Goal: Use online tool/utility: Utilize a website feature to perform a specific function

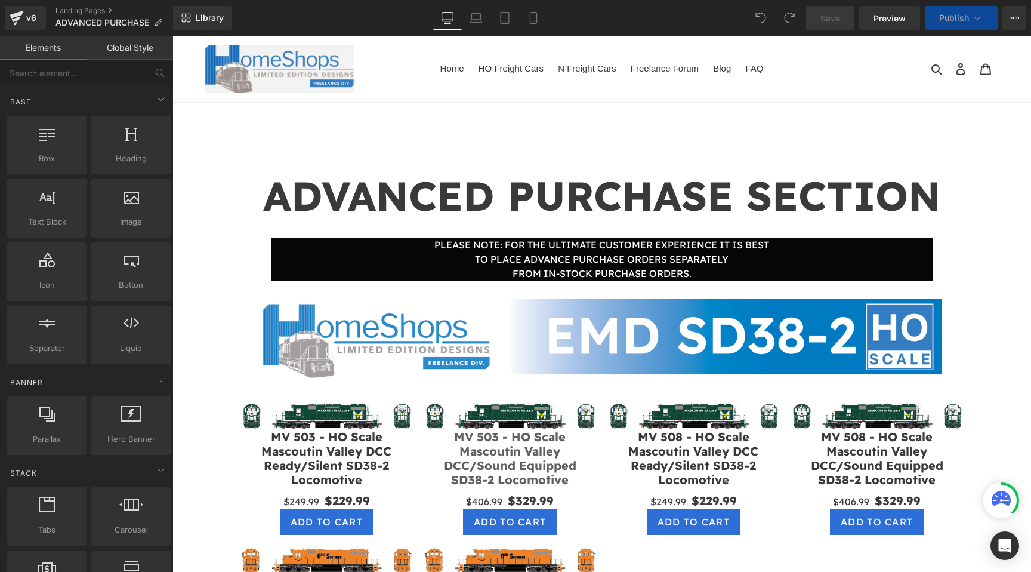
scroll to position [162, 0]
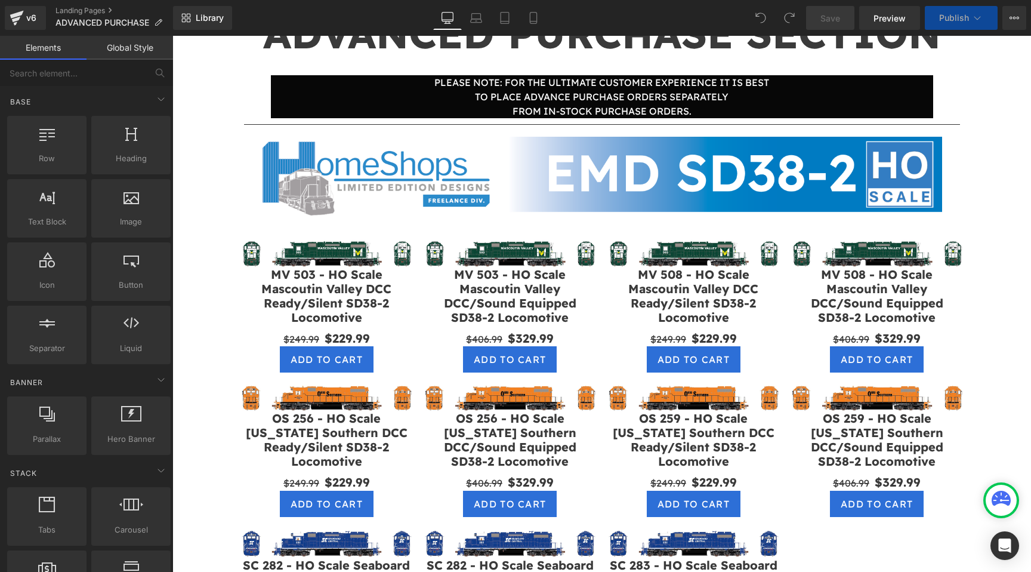
click at [576, 244] on img at bounding box center [510, 252] width 172 height 27
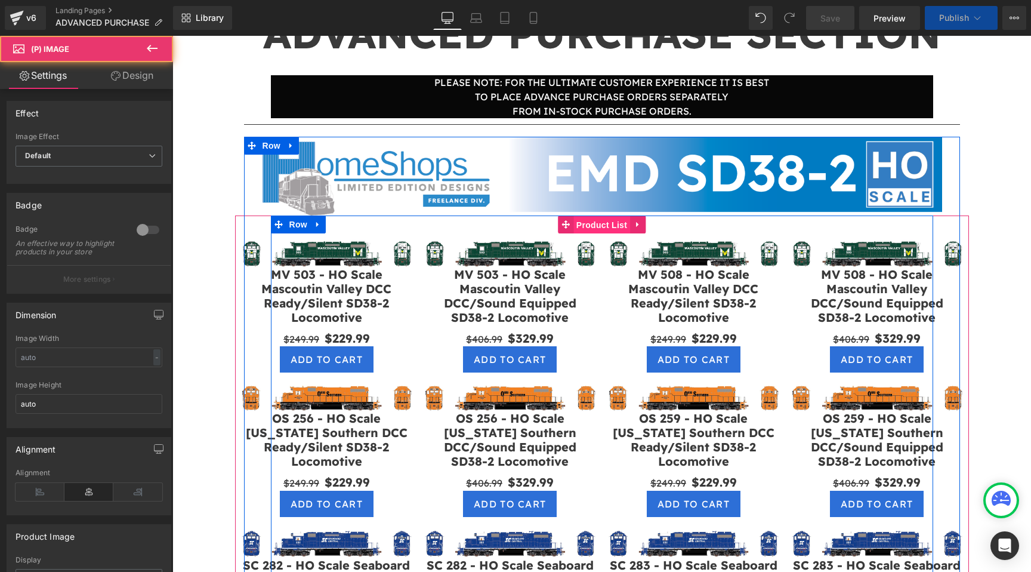
click at [591, 227] on span "Product List" at bounding box center [601, 225] width 57 height 18
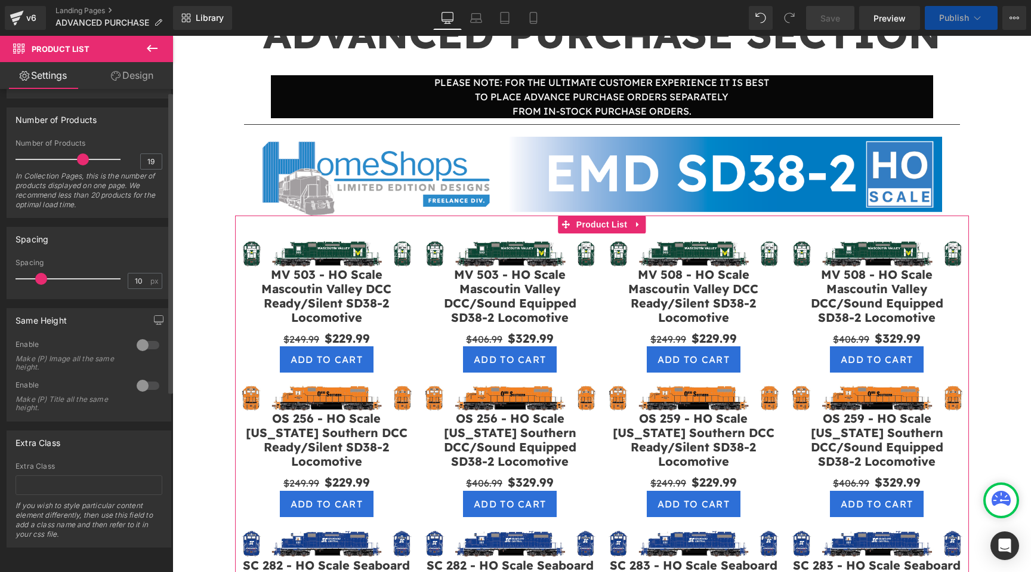
scroll to position [0, 0]
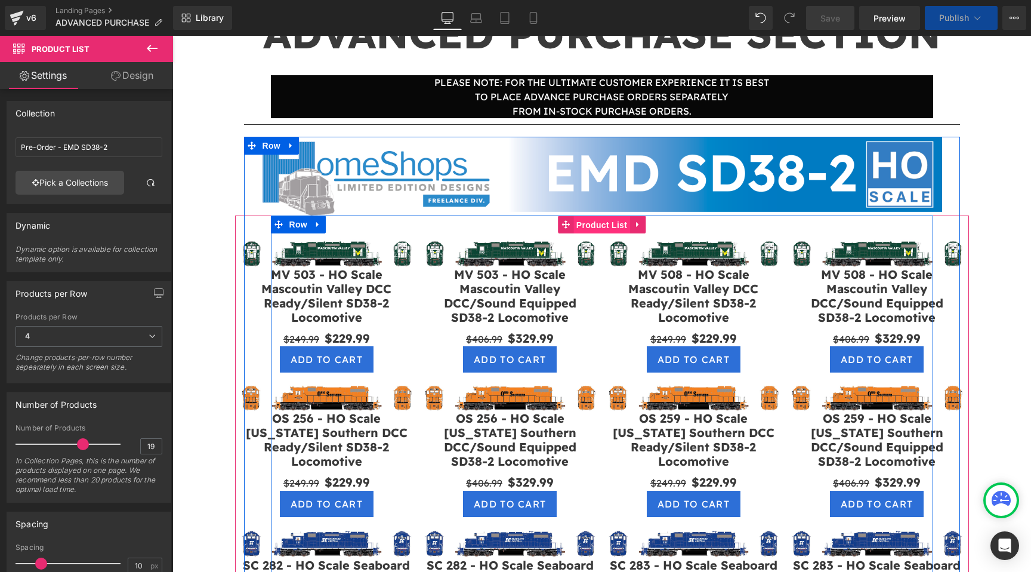
click at [592, 230] on span "Product List" at bounding box center [601, 225] width 57 height 18
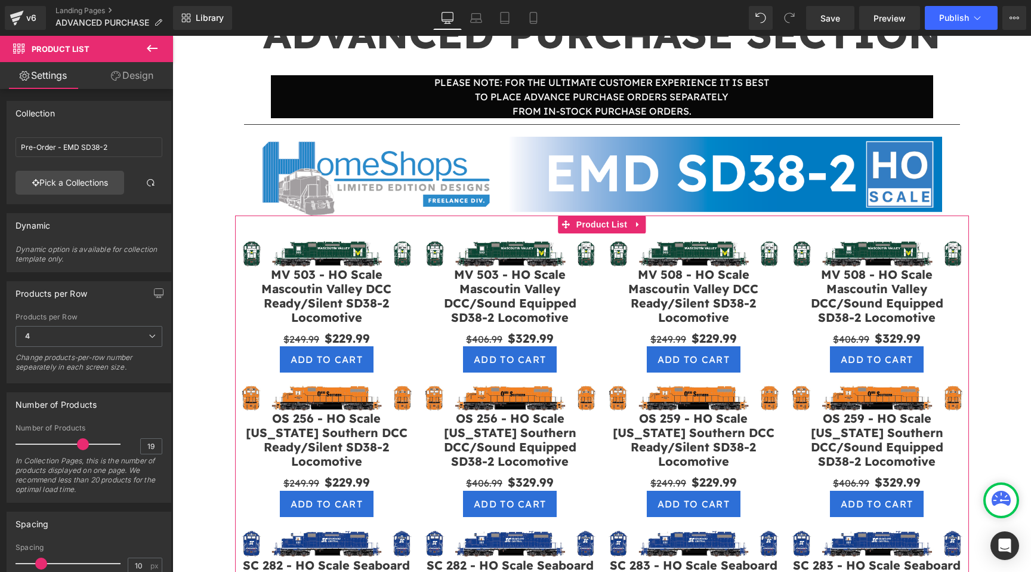
click at [113, 78] on icon at bounding box center [116, 76] width 10 height 10
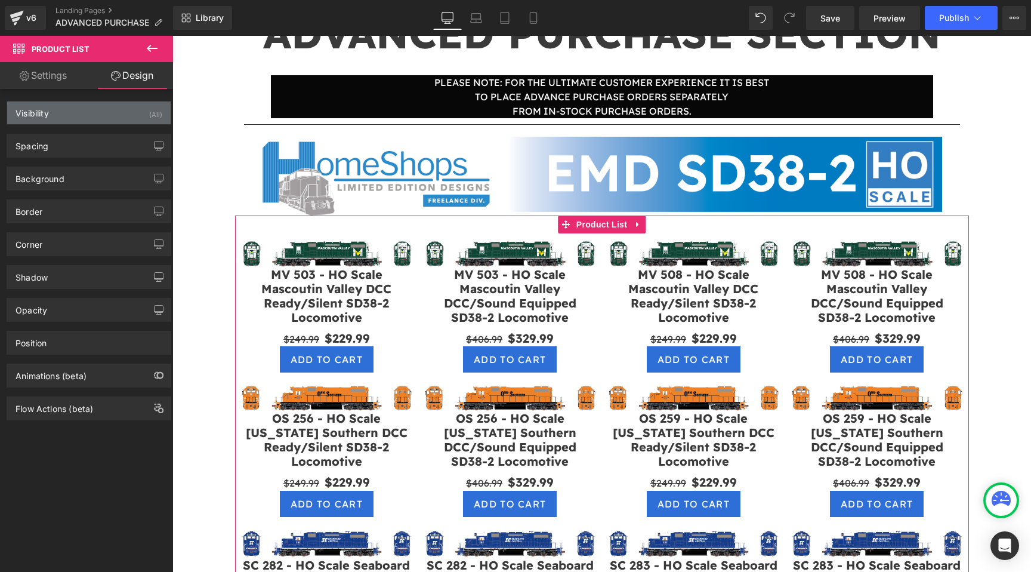
click at [84, 115] on div "Visibility (All)" at bounding box center [88, 112] width 163 height 23
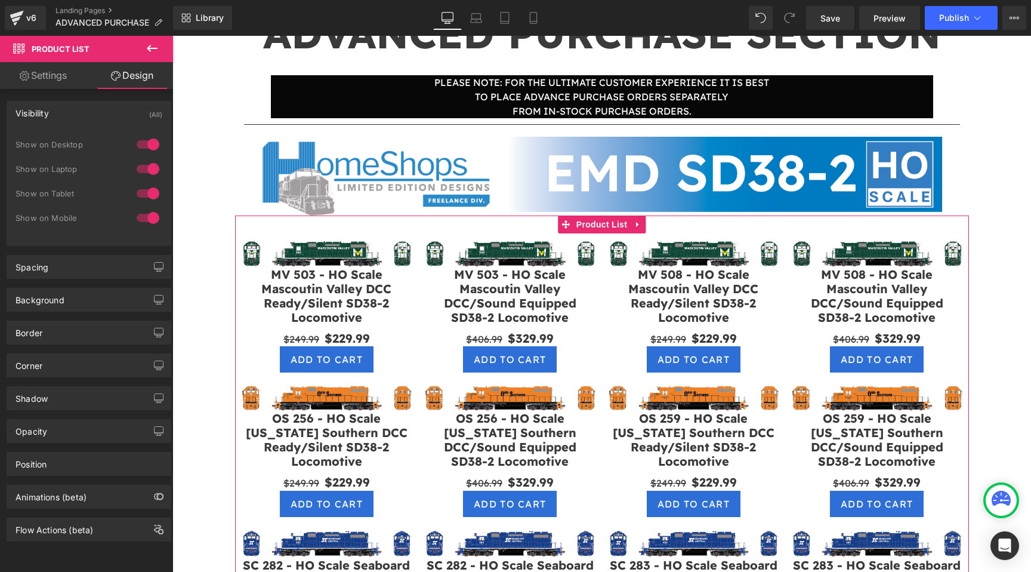
click at [84, 115] on div "Visibility (All)" at bounding box center [88, 112] width 163 height 23
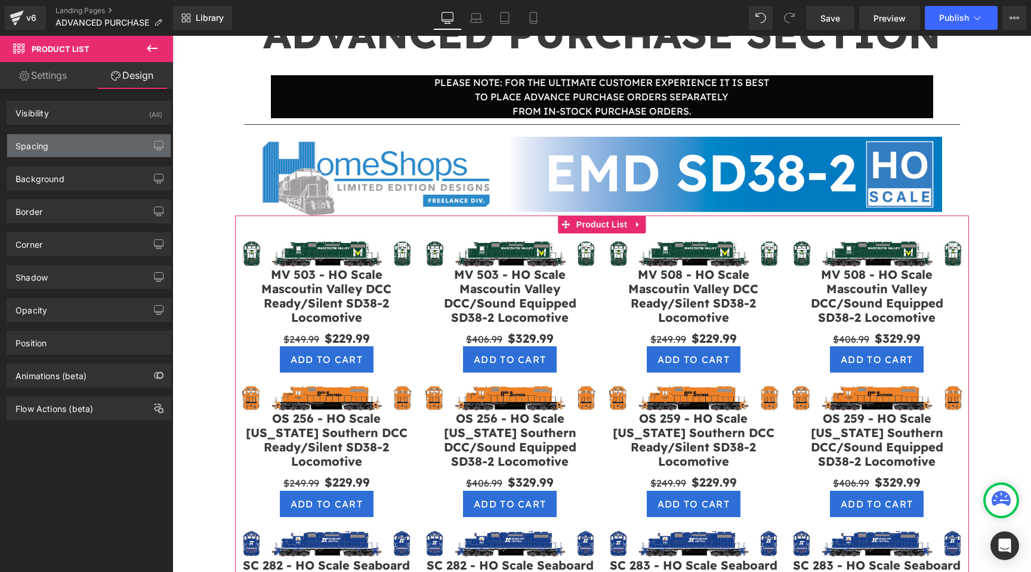
click at [83, 144] on div "Spacing" at bounding box center [88, 145] width 163 height 23
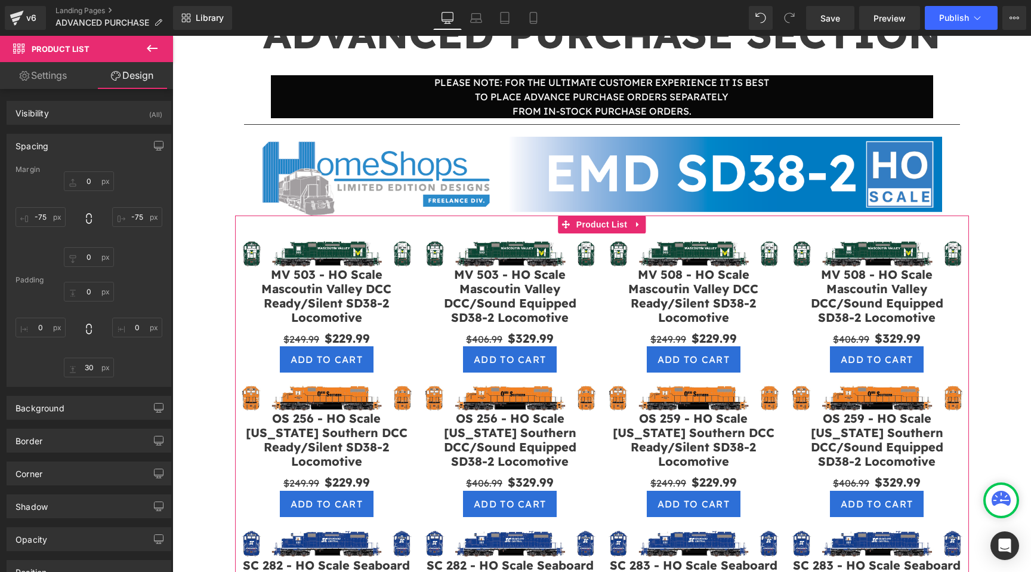
click at [83, 144] on div "Spacing" at bounding box center [88, 145] width 163 height 23
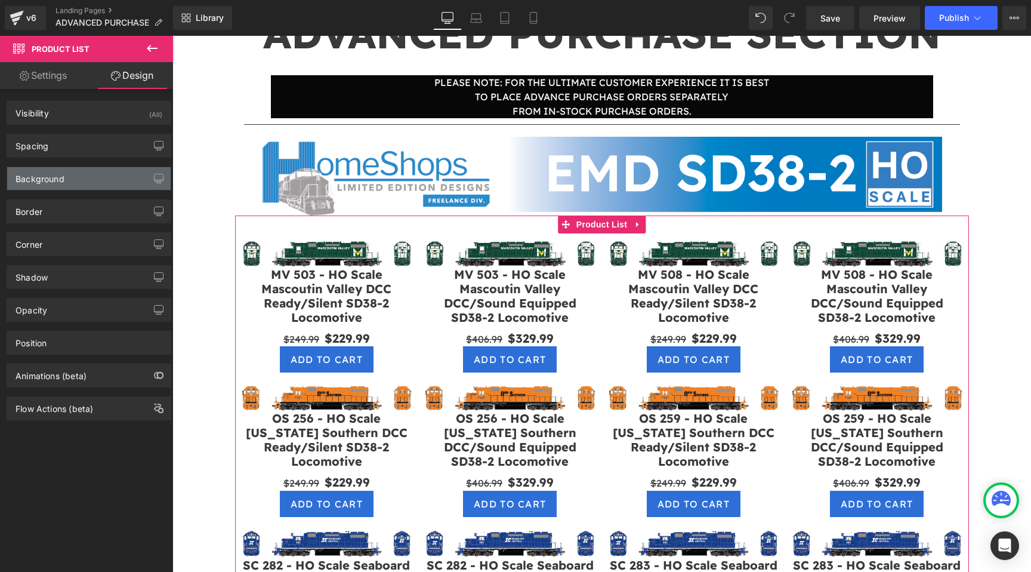
click at [81, 175] on div "Background" at bounding box center [88, 178] width 163 height 23
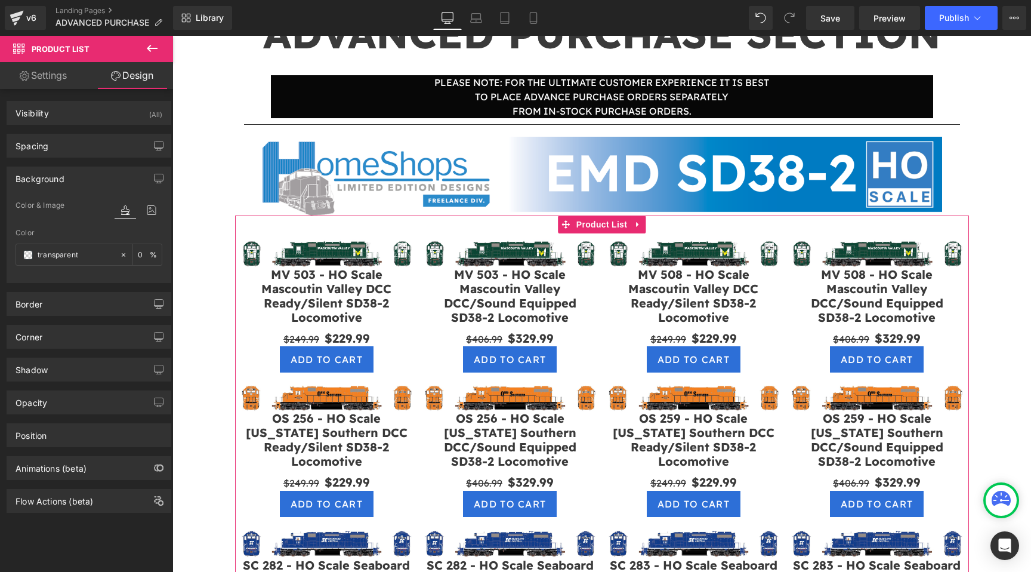
click at [81, 175] on div "Background" at bounding box center [88, 178] width 163 height 23
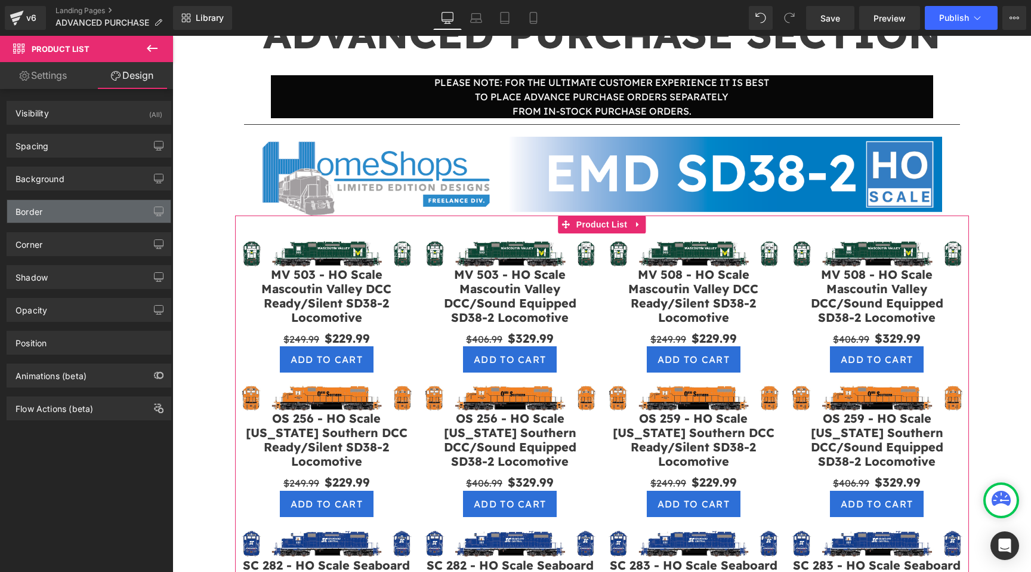
click at [81, 206] on div "Border" at bounding box center [88, 211] width 163 height 23
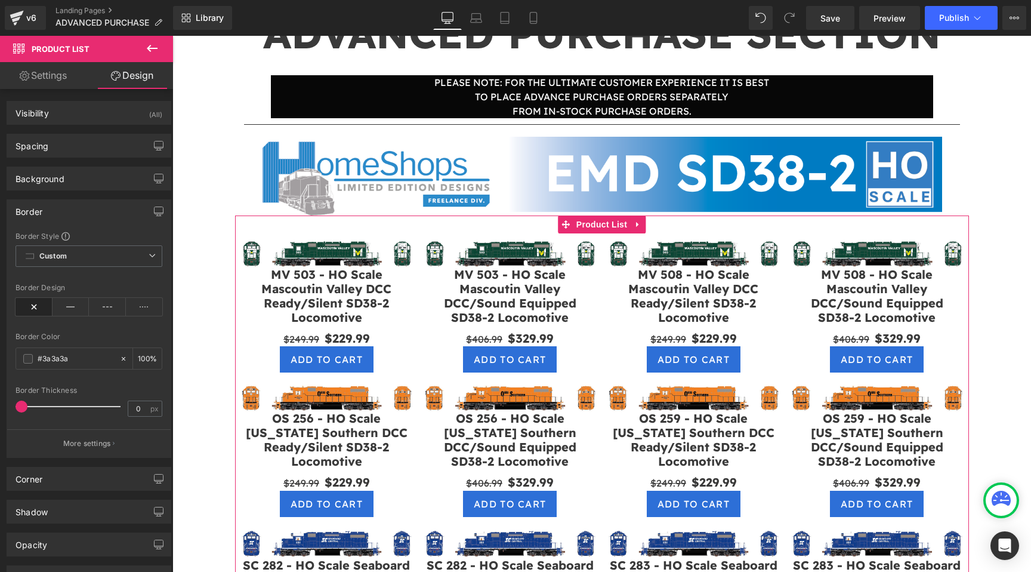
click at [81, 206] on div "Border" at bounding box center [88, 211] width 163 height 23
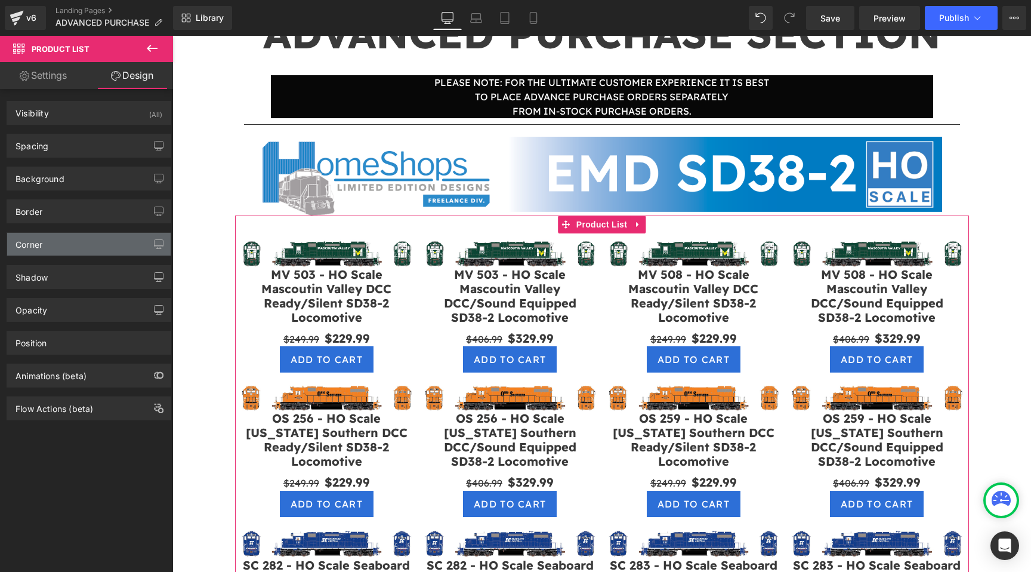
click at [82, 255] on div "Corner" at bounding box center [88, 244] width 163 height 23
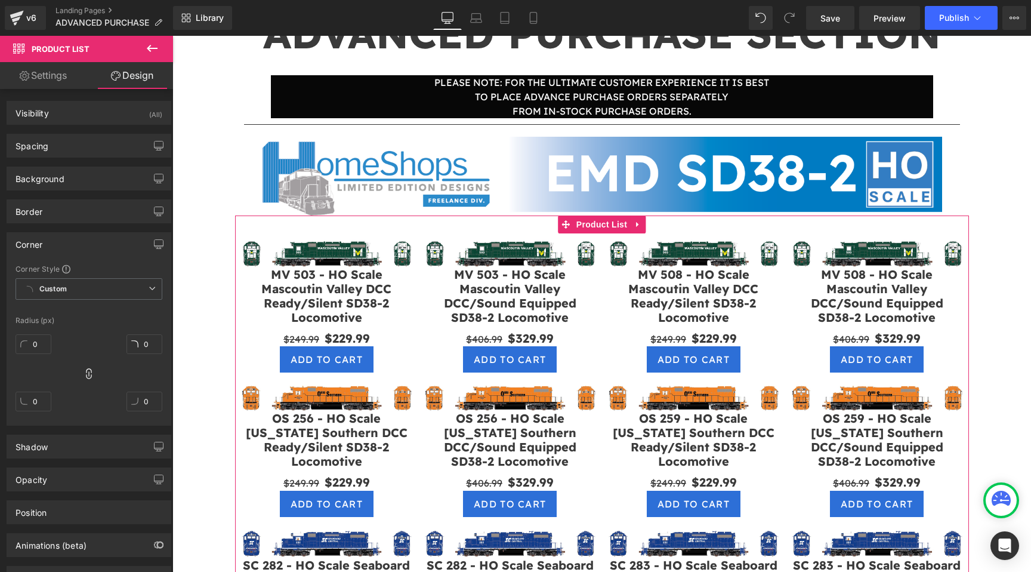
click at [85, 249] on div "Corner" at bounding box center [88, 244] width 163 height 23
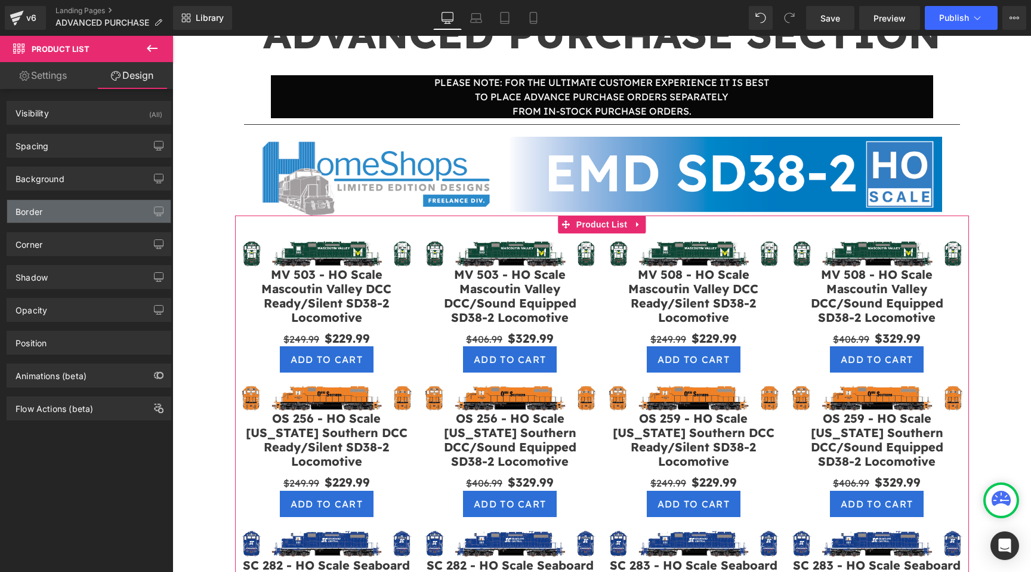
click at [87, 221] on div "Border" at bounding box center [88, 211] width 163 height 23
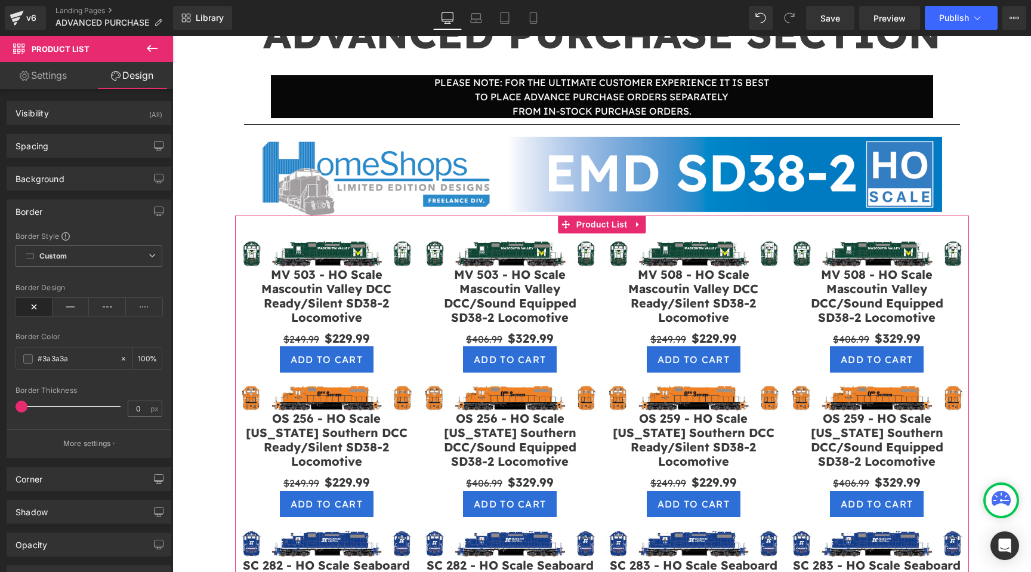
click at [88, 216] on div "Border" at bounding box center [88, 211] width 163 height 23
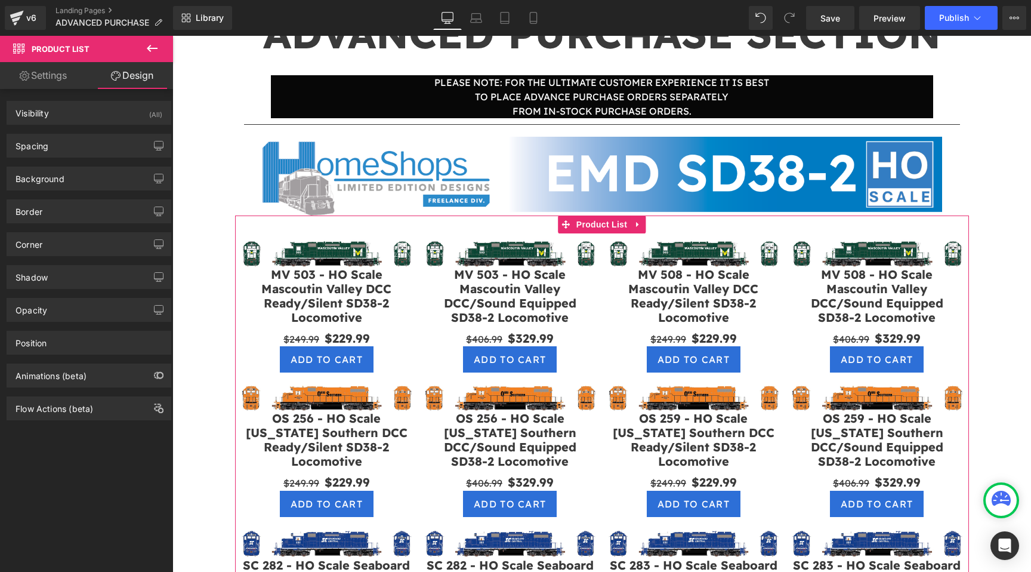
click at [48, 75] on link "Settings" at bounding box center [43, 75] width 87 height 27
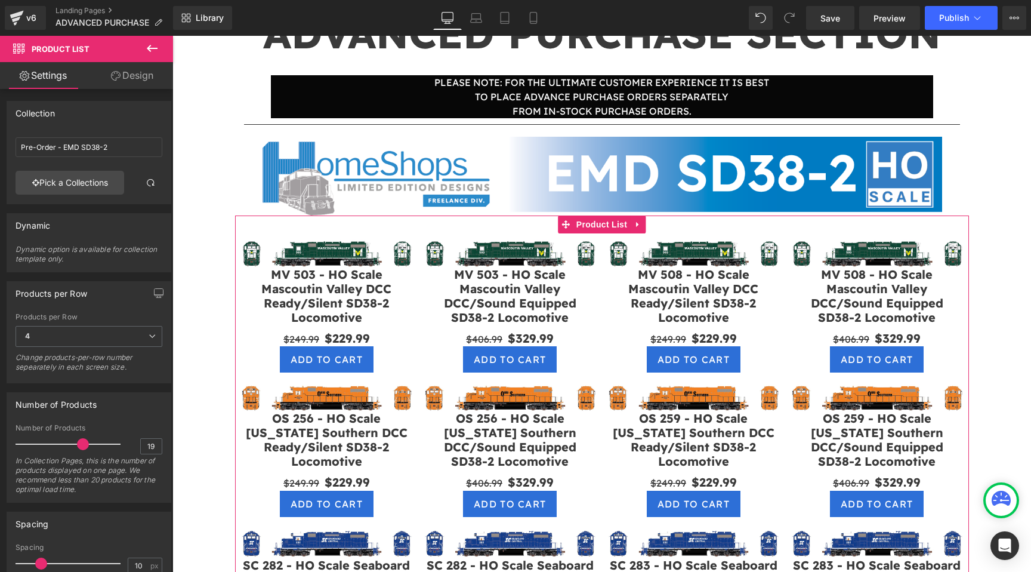
click at [104, 69] on link "Design" at bounding box center [132, 75] width 87 height 27
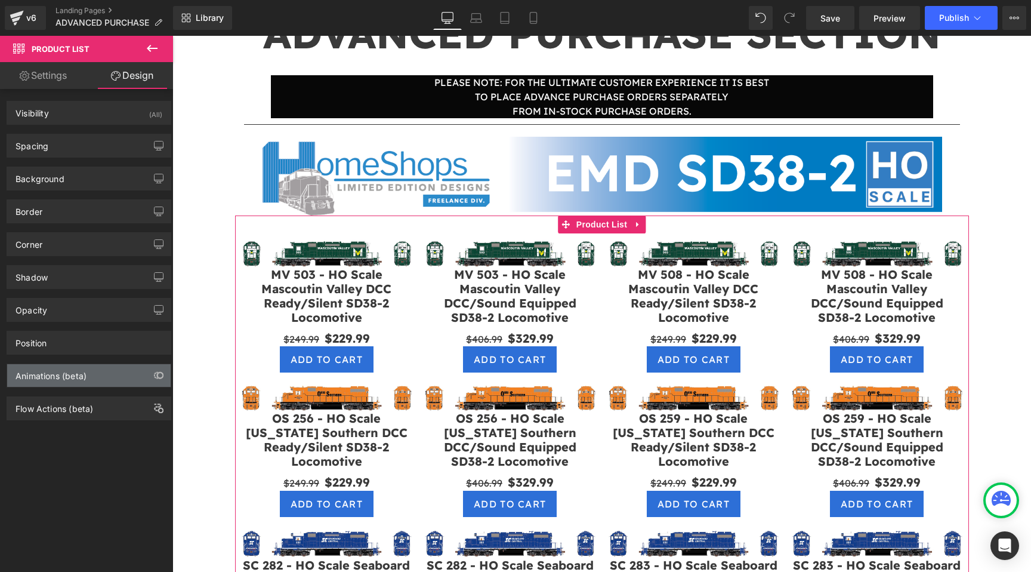
click at [57, 381] on div "Animations (beta)" at bounding box center [51, 372] width 71 height 17
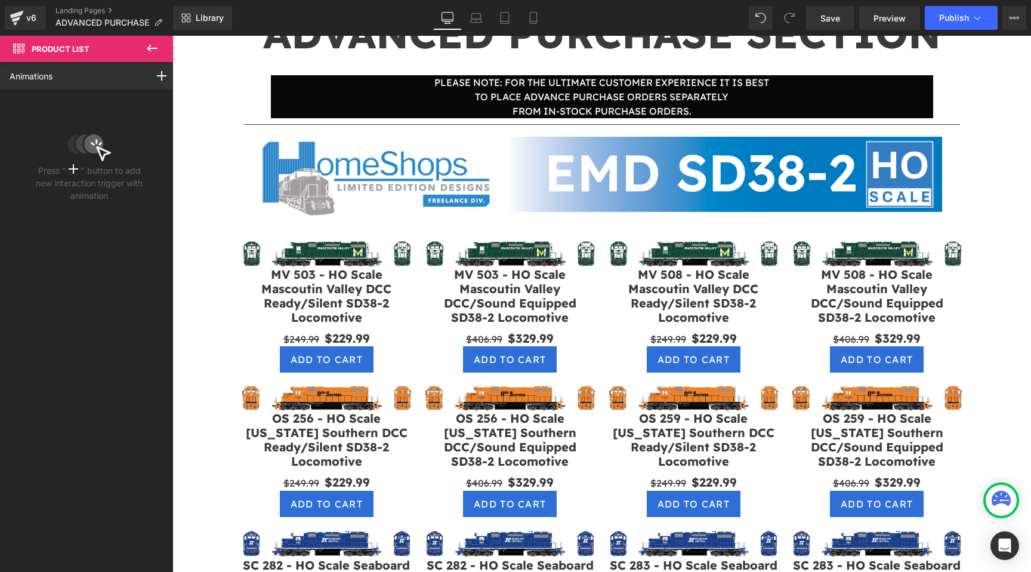
click at [153, 48] on icon at bounding box center [152, 48] width 11 height 7
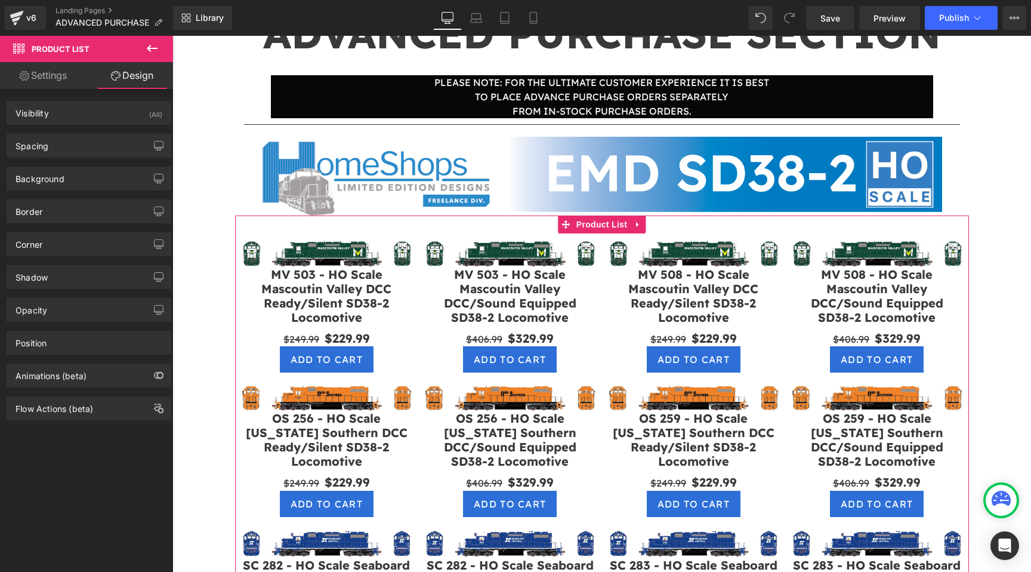
click at [66, 88] on link "Settings" at bounding box center [43, 75] width 87 height 27
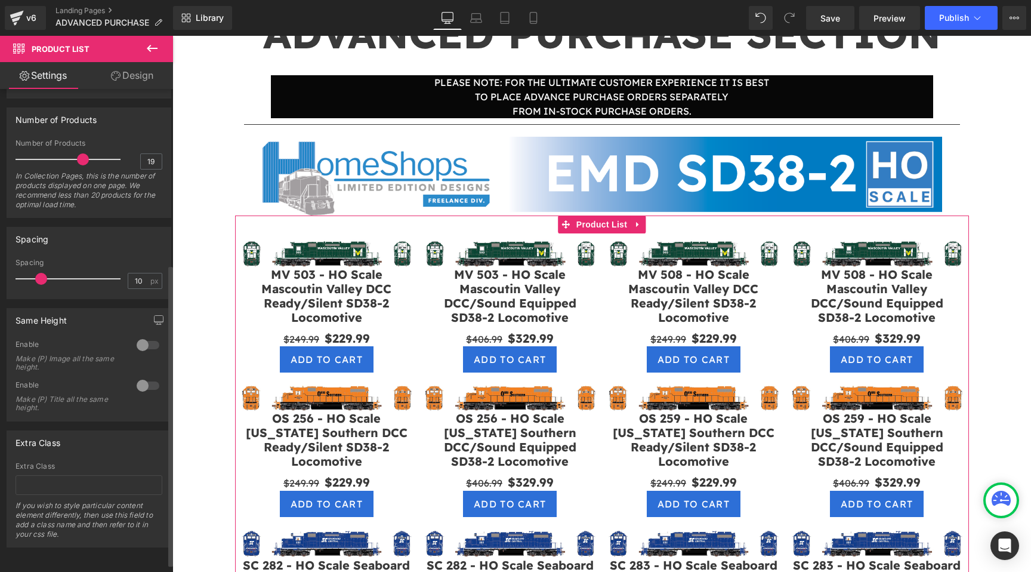
scroll to position [294, 0]
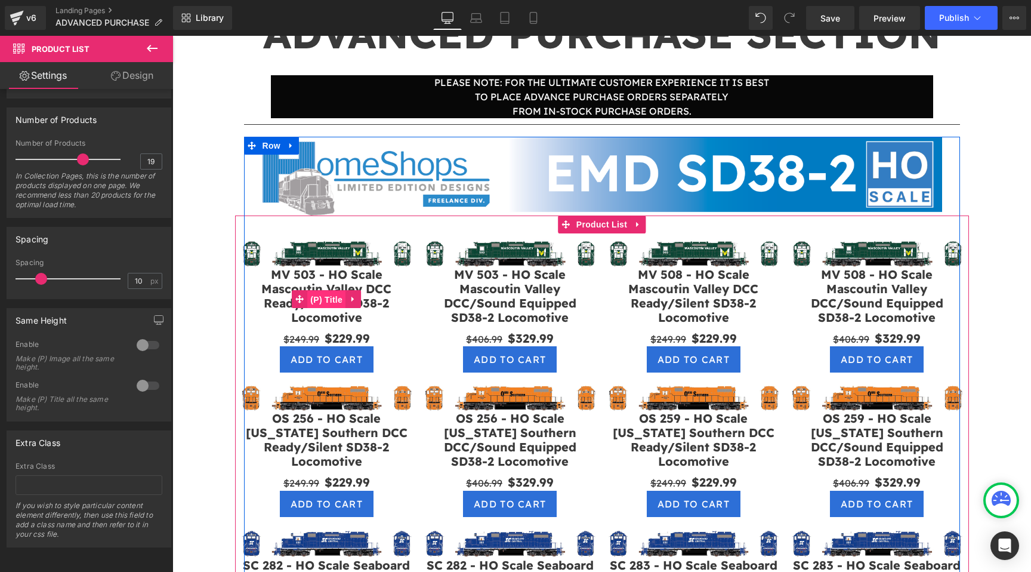
click at [328, 300] on span "(P) Title" at bounding box center [326, 300] width 38 height 18
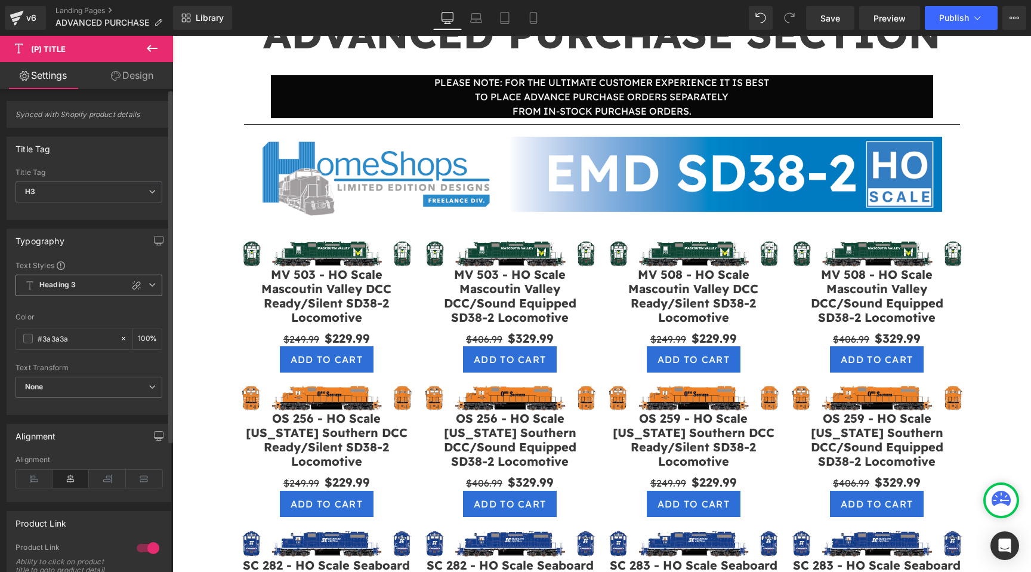
scroll to position [180, 0]
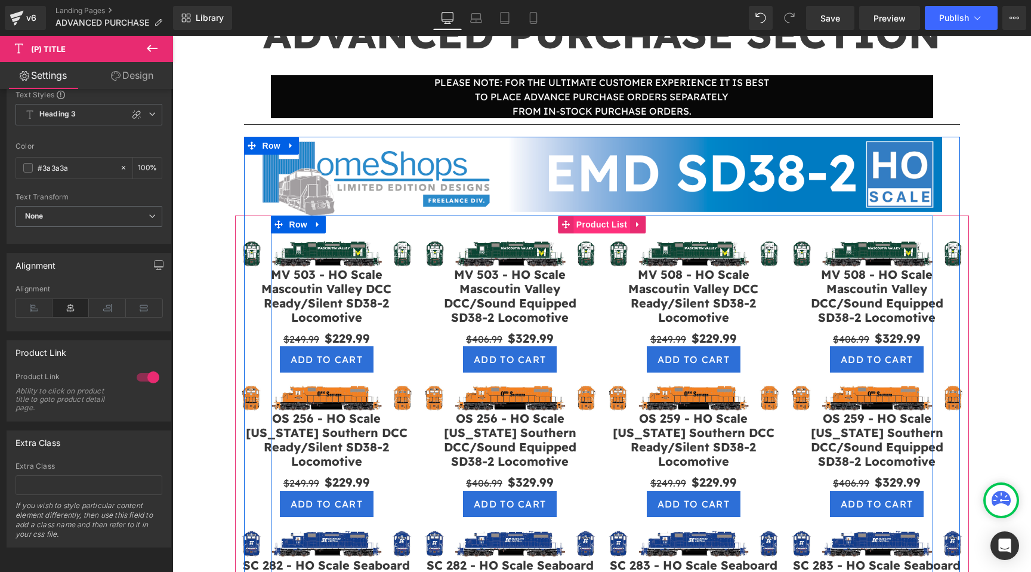
click at [597, 227] on span "Product List" at bounding box center [601, 224] width 57 height 18
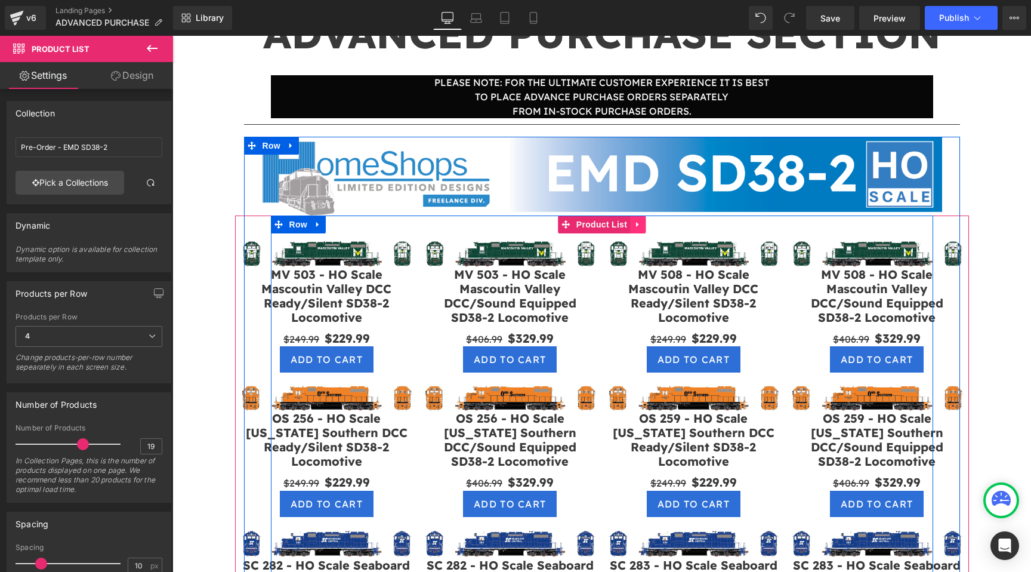
click at [638, 224] on icon at bounding box center [637, 224] width 2 height 5
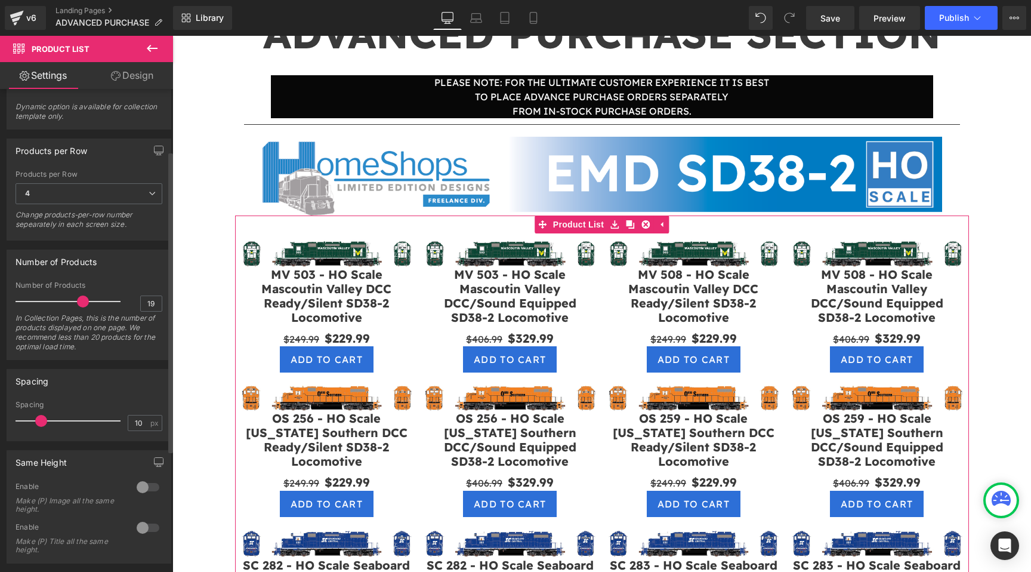
scroll to position [294, 0]
